Goal: Navigation & Orientation: Find specific page/section

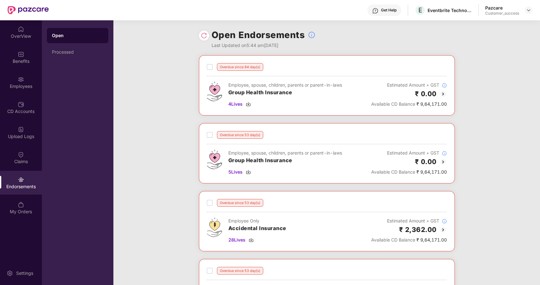
click at [442, 94] on img at bounding box center [443, 94] width 8 height 8
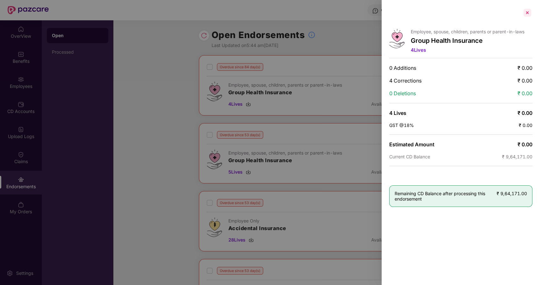
click at [527, 11] on div at bounding box center [527, 13] width 10 height 10
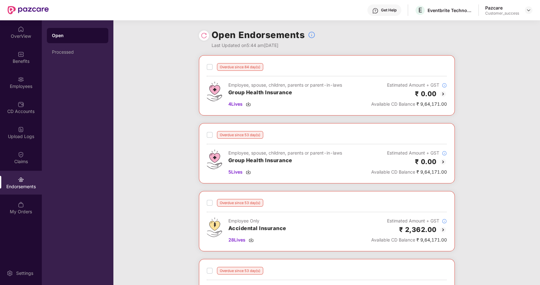
click at [442, 93] on img at bounding box center [443, 94] width 8 height 8
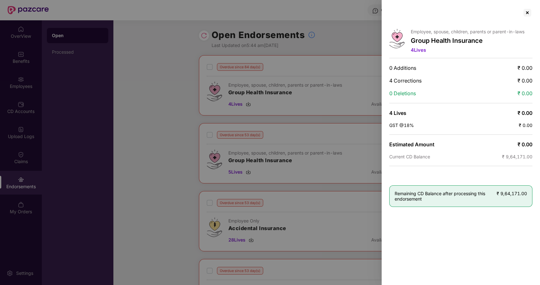
click at [340, 120] on div at bounding box center [270, 142] width 540 height 285
click at [527, 11] on div at bounding box center [527, 13] width 10 height 10
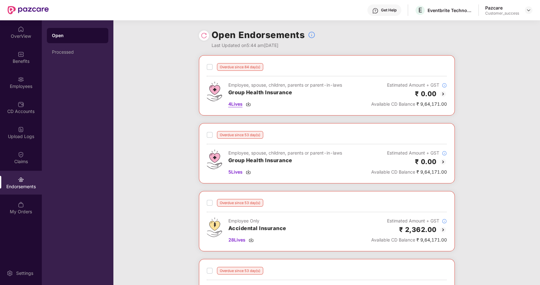
click at [233, 105] on span "4 Lives" at bounding box center [235, 103] width 14 height 7
click at [442, 161] on img at bounding box center [443, 162] width 8 height 8
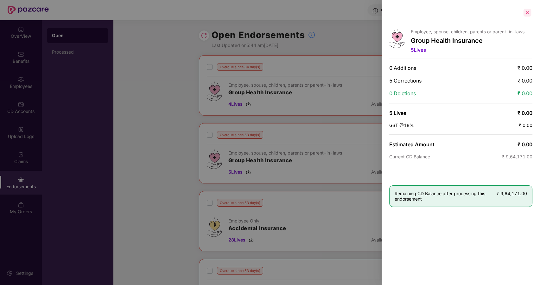
click at [526, 12] on div at bounding box center [527, 13] width 10 height 10
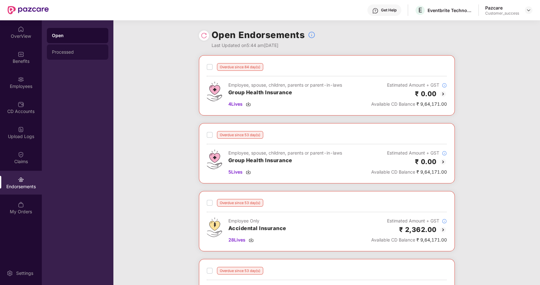
click at [65, 52] on div "Processed" at bounding box center [77, 51] width 51 height 5
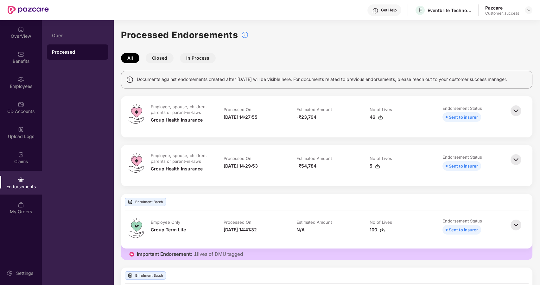
click at [370, 119] on div "46" at bounding box center [376, 116] width 13 height 7
click at [370, 166] on div "5" at bounding box center [375, 165] width 10 height 7
click at [527, 10] on img at bounding box center [528, 10] width 5 height 5
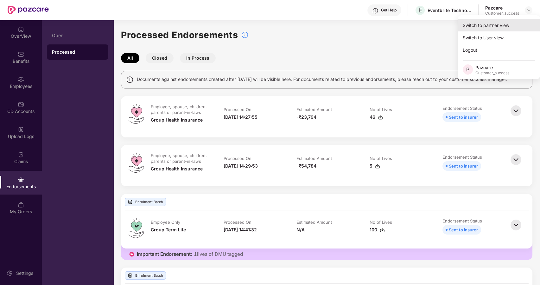
click at [489, 27] on div "Switch to partner view" at bounding box center [499, 25] width 82 height 12
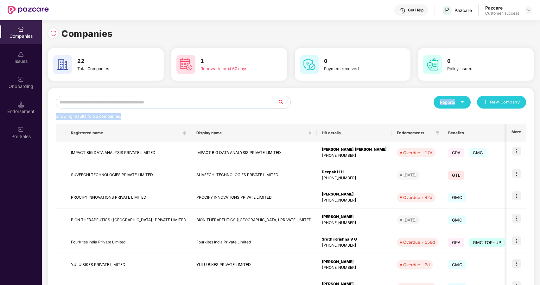
drag, startPoint x: 173, startPoint y: 109, endPoint x: 167, endPoint y: 102, distance: 9.1
click at [167, 102] on div "Reports New Company Showing results for 22 companies. Registered name Display n…" at bounding box center [291, 242] width 471 height 292
click at [167, 102] on input "text" at bounding box center [167, 102] width 222 height 13
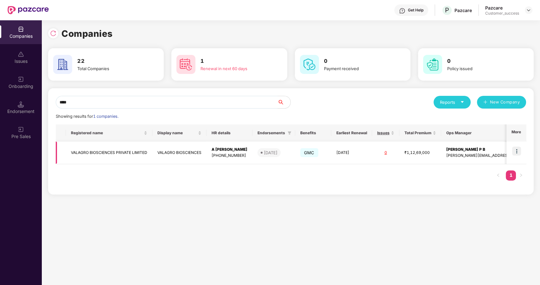
type input "****"
click at [516, 151] on img at bounding box center [516, 150] width 9 height 9
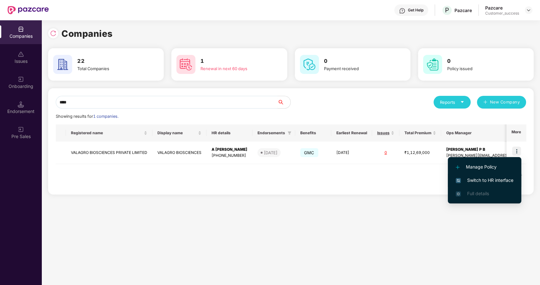
click at [465, 180] on span "Switch to HR interface" at bounding box center [485, 179] width 58 height 7
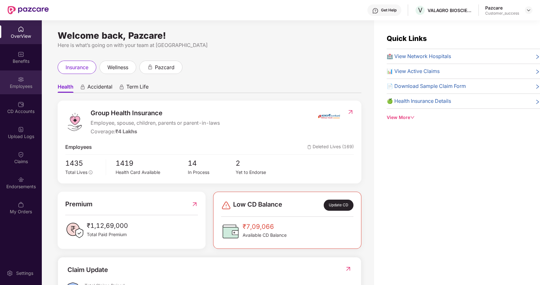
click at [19, 81] on img at bounding box center [21, 79] width 6 height 6
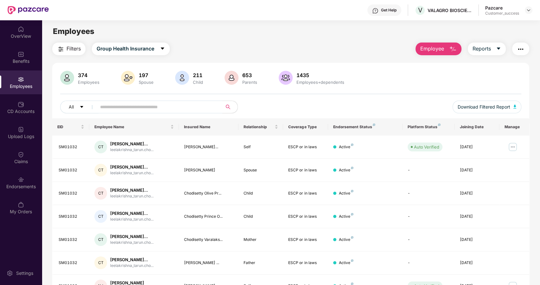
click at [120, 111] on input "text" at bounding box center [157, 107] width 114 height 10
click at [192, 106] on input "text" at bounding box center [157, 107] width 114 height 10
paste input "*******"
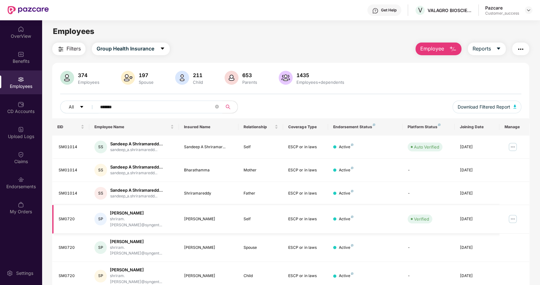
type input "*******"
click at [512, 214] on img at bounding box center [513, 219] width 10 height 10
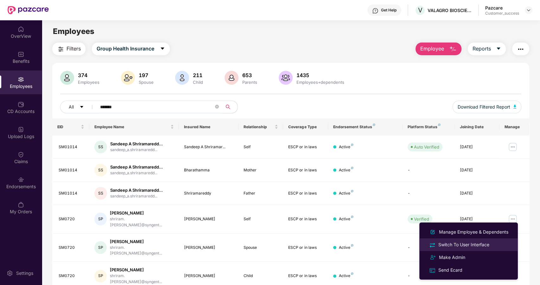
click at [452, 239] on li "Switch To User Interface" at bounding box center [469, 244] width 99 height 13
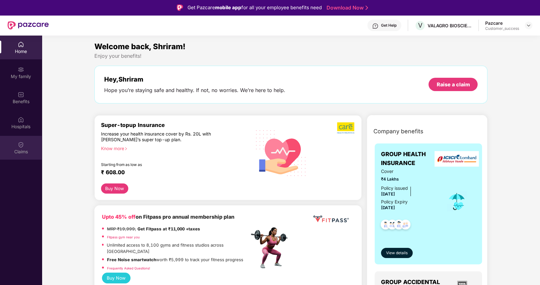
click at [29, 138] on div "Claims" at bounding box center [21, 148] width 42 height 24
